Goal: Task Accomplishment & Management: Manage account settings

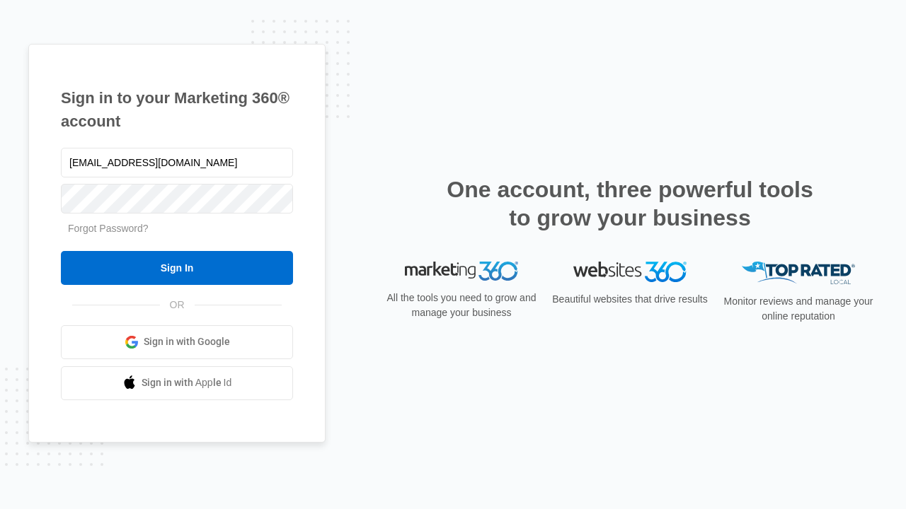
type input "[EMAIL_ADDRESS][DOMAIN_NAME]"
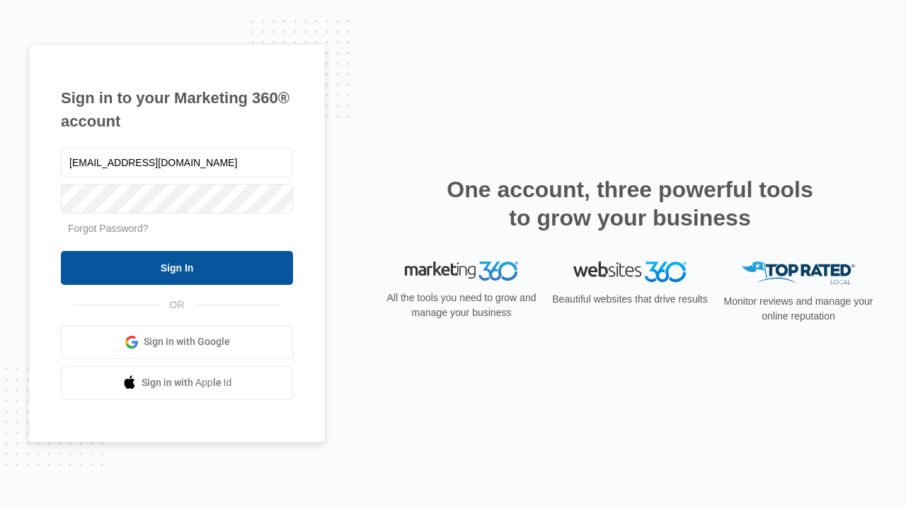
click at [177, 267] on input "Sign In" at bounding box center [177, 268] width 232 height 34
